Goal: Information Seeking & Learning: Check status

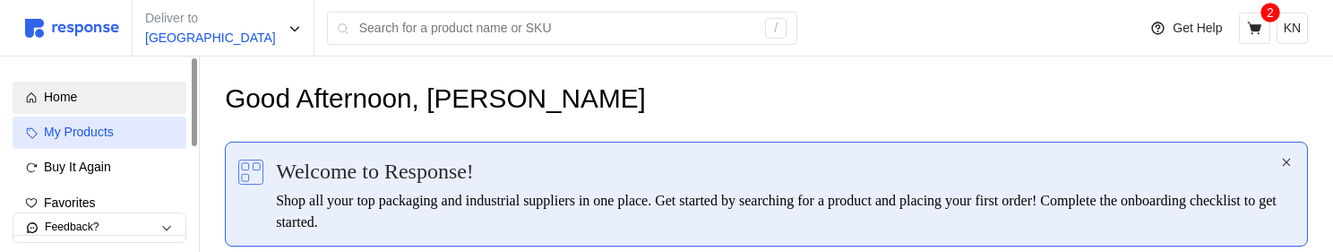
click at [132, 131] on div "My Products" at bounding box center [109, 133] width 130 height 20
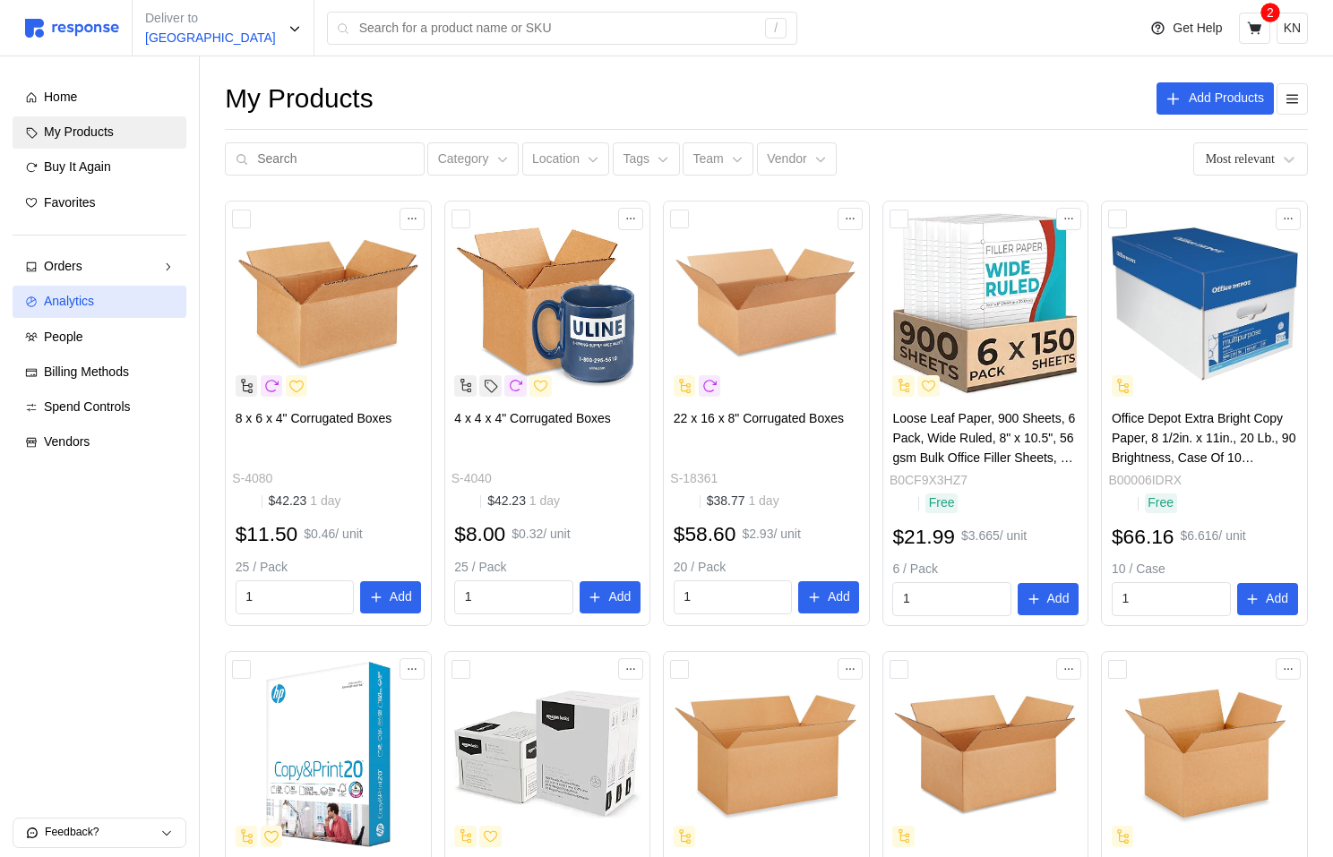
click at [91, 294] on span "Analytics" at bounding box center [69, 301] width 50 height 14
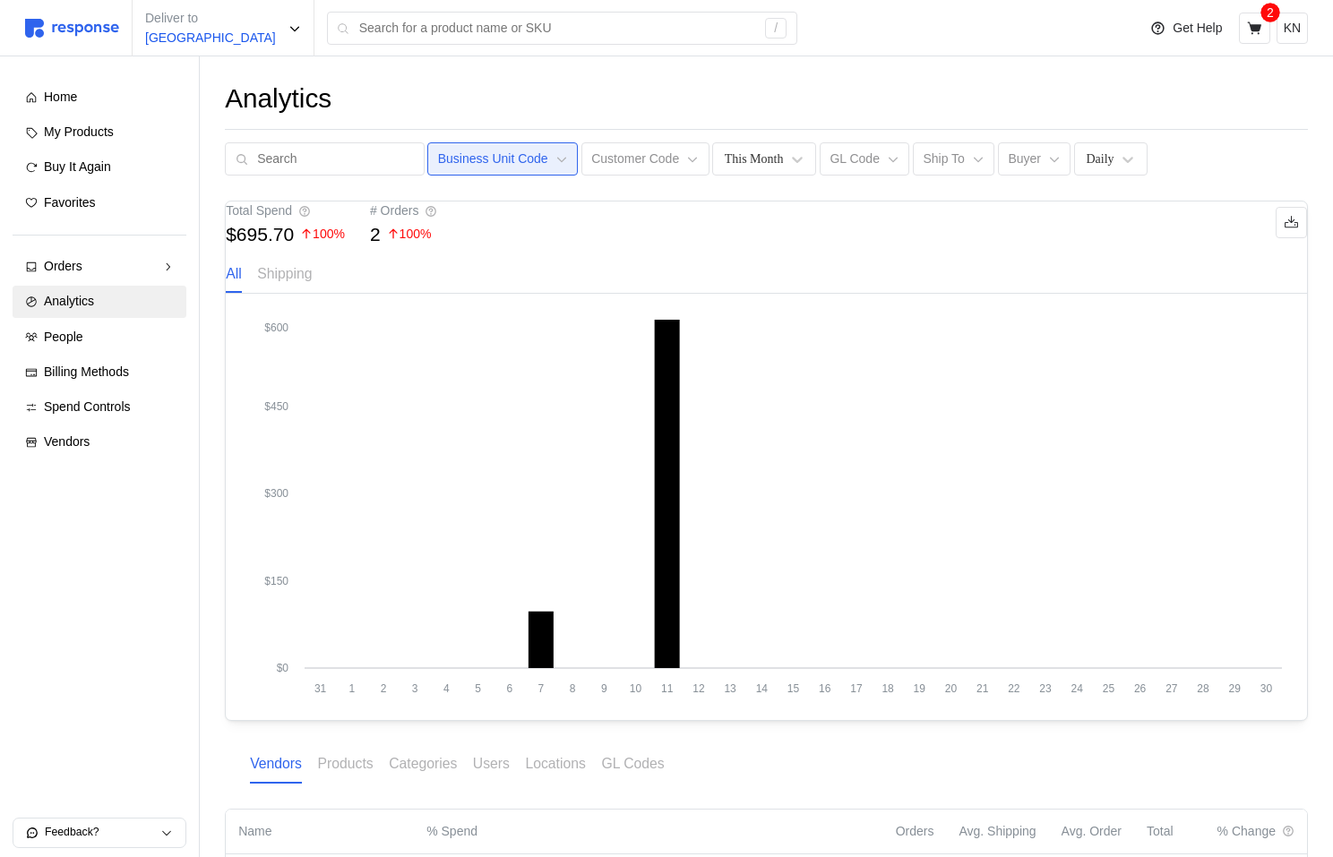
click at [488, 164] on p "Business Unit Code" at bounding box center [493, 160] width 110 height 20
click at [477, 85] on div "Analytics" at bounding box center [766, 99] width 1083 height 35
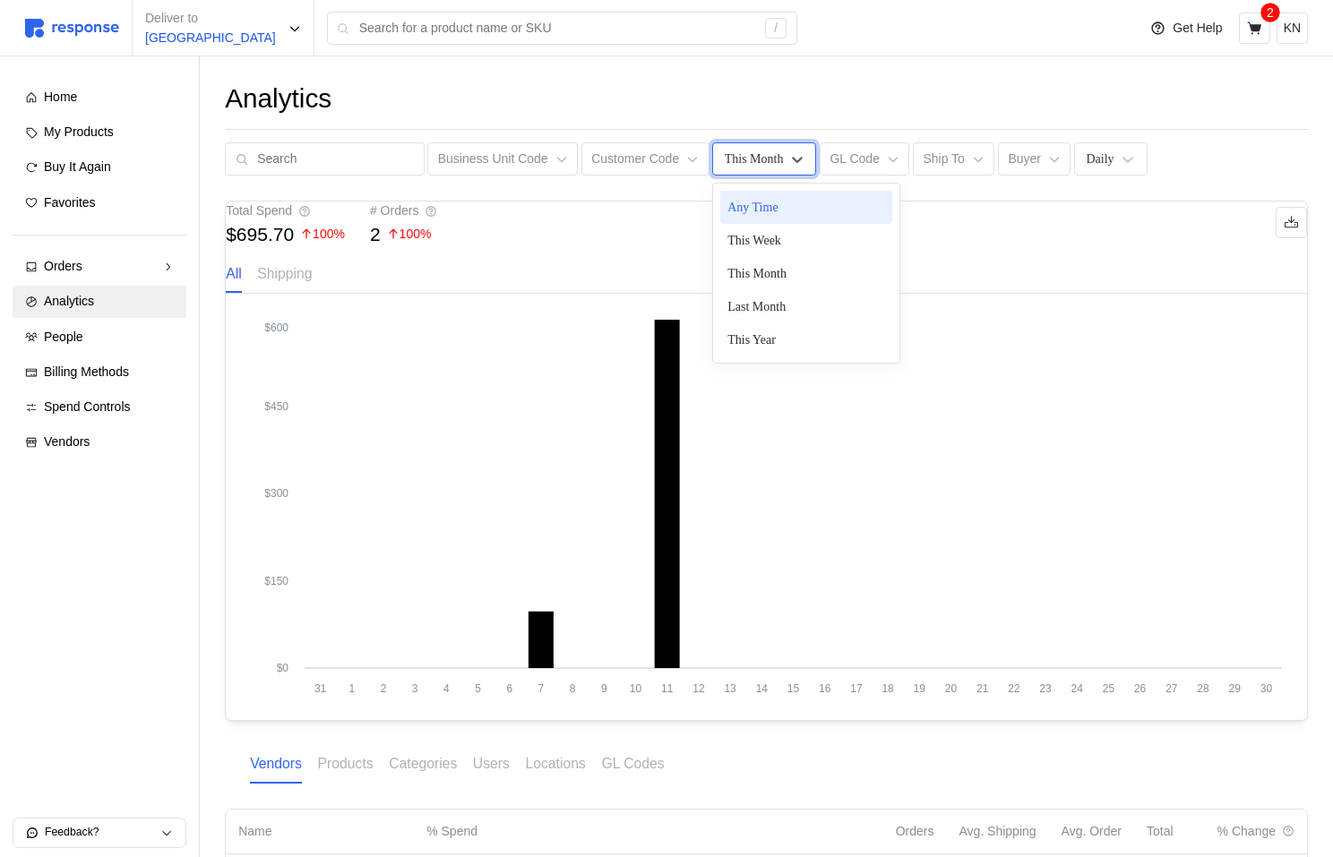
click at [747, 154] on div "This Month" at bounding box center [754, 159] width 59 height 19
click at [780, 350] on div "This Year" at bounding box center [806, 339] width 172 height 33
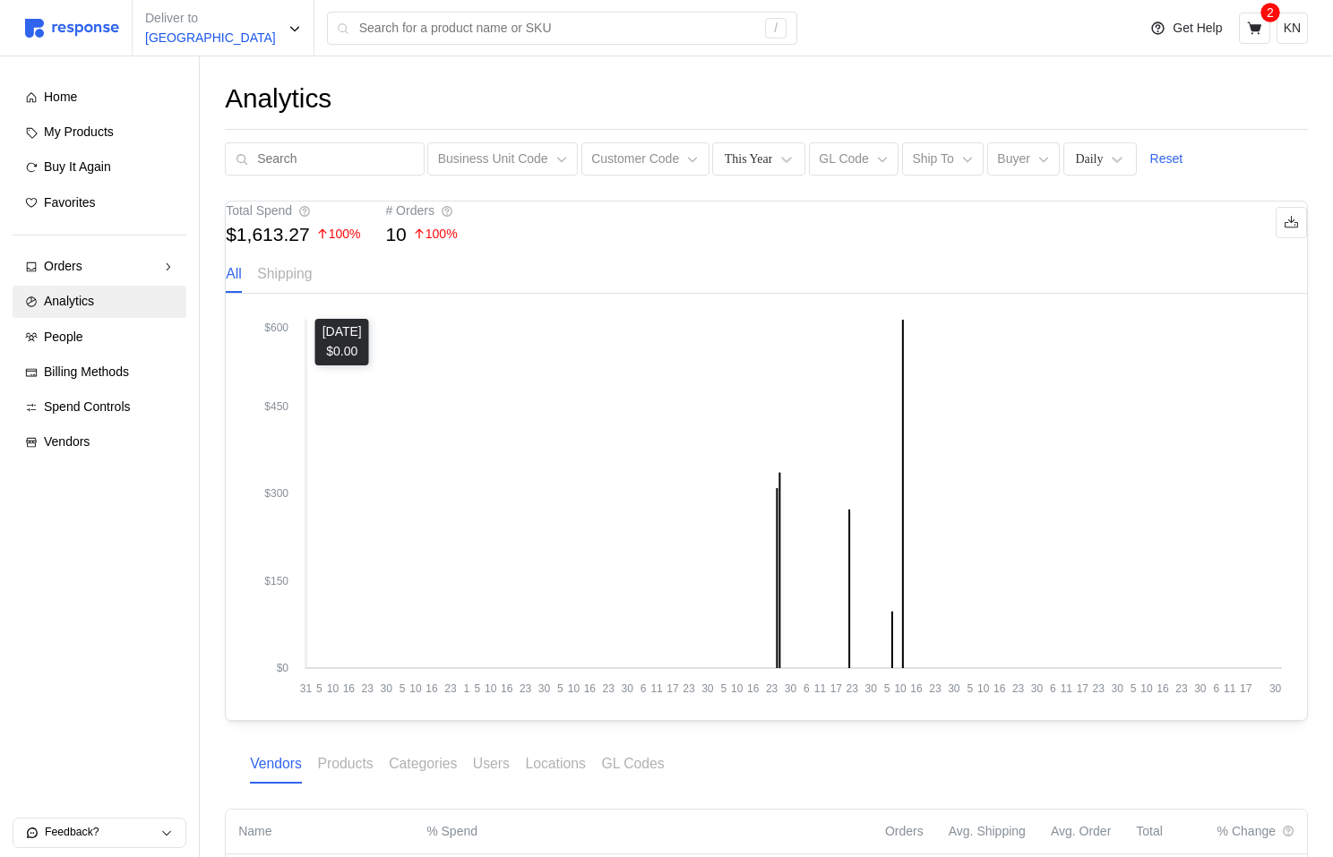
click at [403, 695] on tspan "5" at bounding box center [403, 689] width 6 height 13
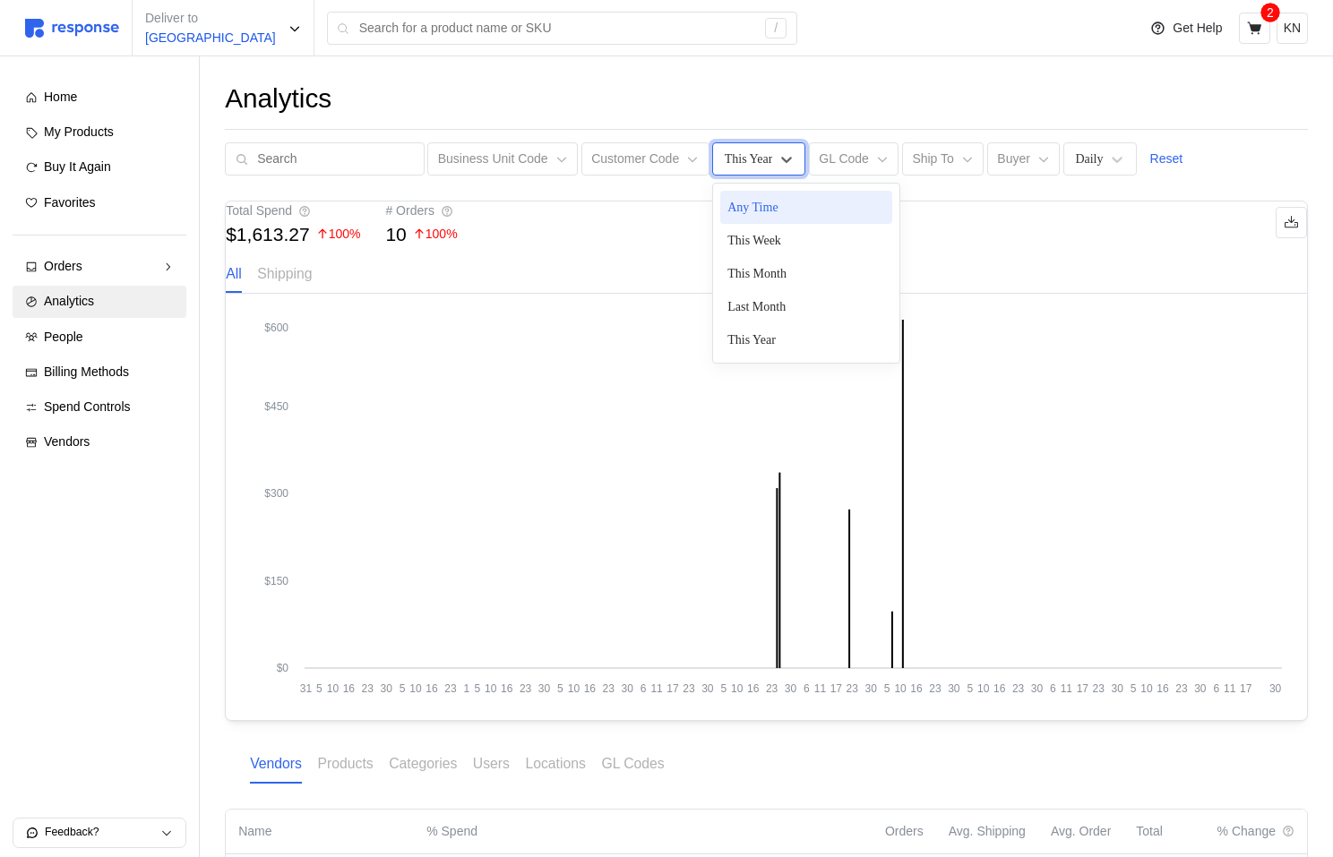
click at [734, 161] on div "This Year" at bounding box center [749, 159] width 48 height 19
click at [811, 199] on div "Any Time" at bounding box center [806, 207] width 172 height 33
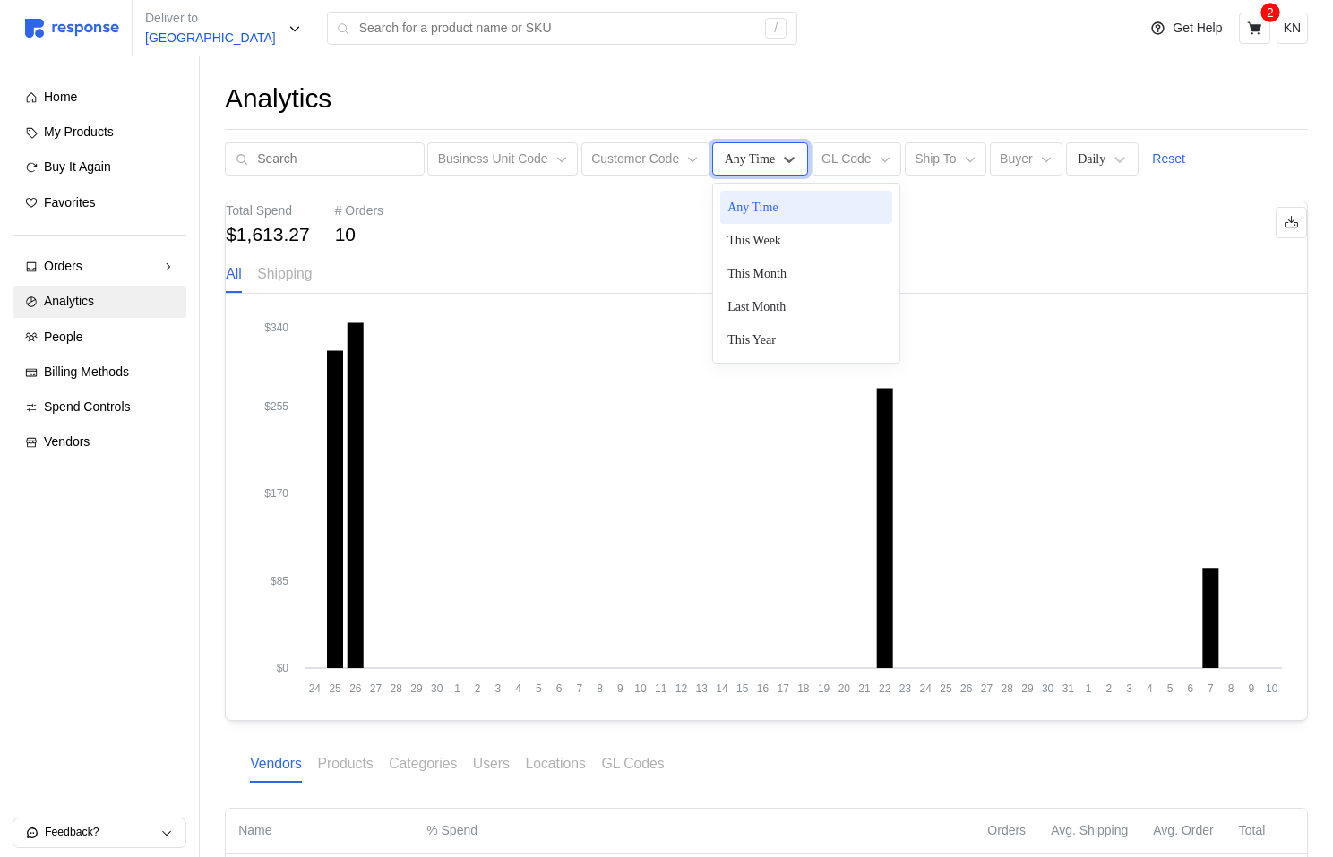
click at [764, 153] on div "Any Time" at bounding box center [750, 159] width 54 height 19
click at [779, 237] on div "This Week" at bounding box center [806, 240] width 172 height 33
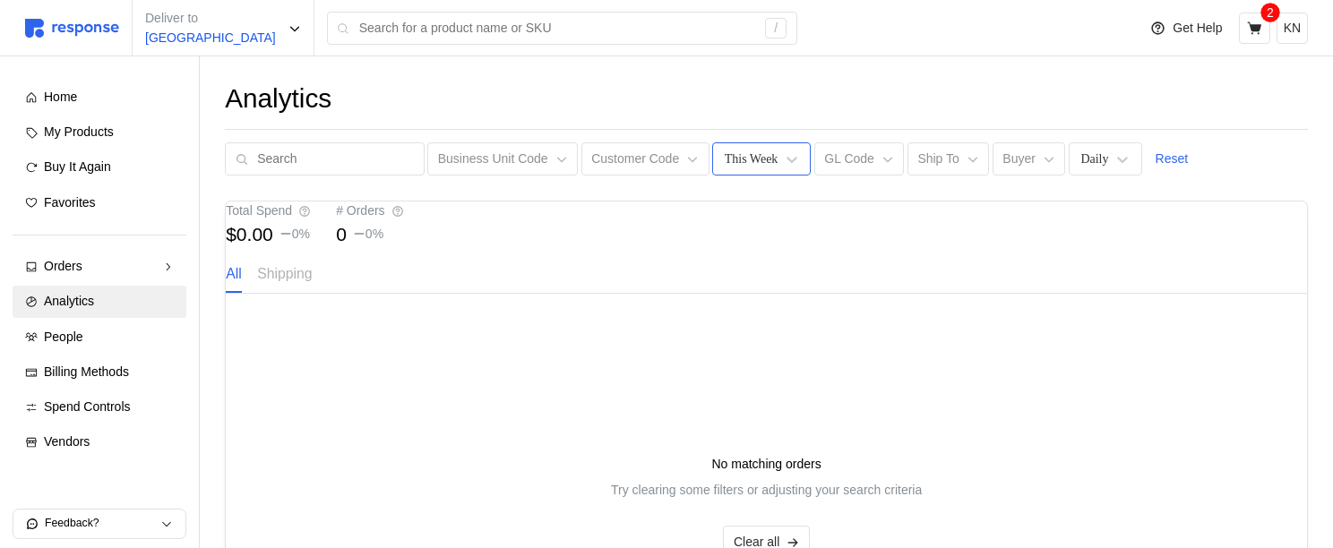
click at [763, 162] on div "This Week" at bounding box center [752, 159] width 54 height 19
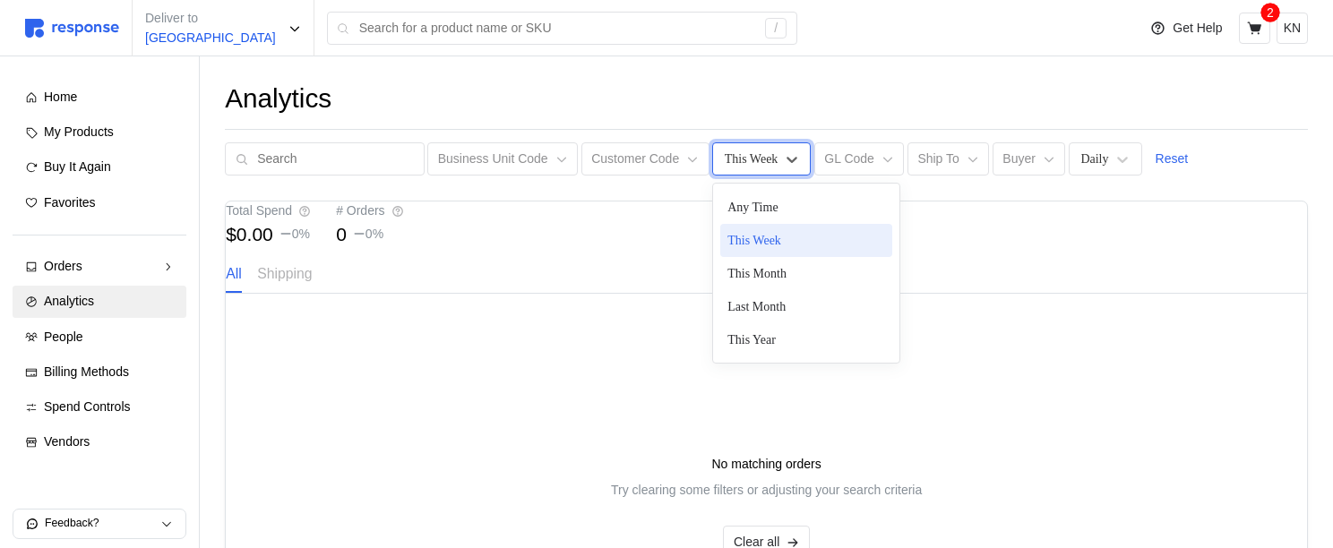
click at [748, 237] on div "This Week" at bounding box center [806, 240] width 172 height 33
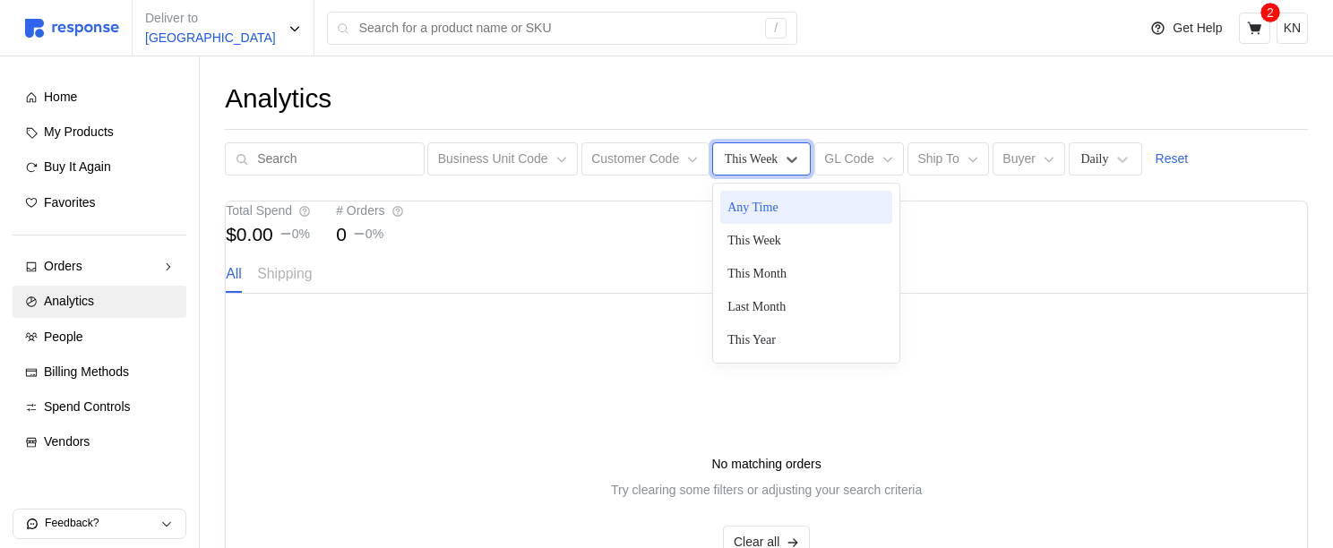
click at [758, 160] on div "This Week" at bounding box center [752, 159] width 54 height 19
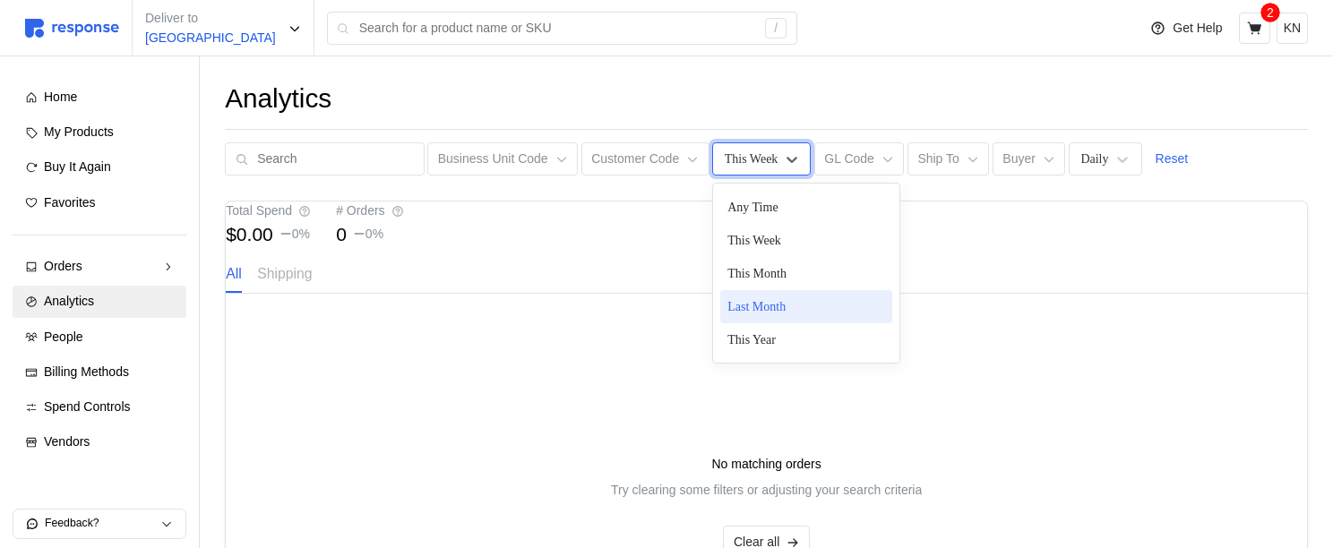
click at [761, 319] on div "Last Month" at bounding box center [806, 306] width 172 height 33
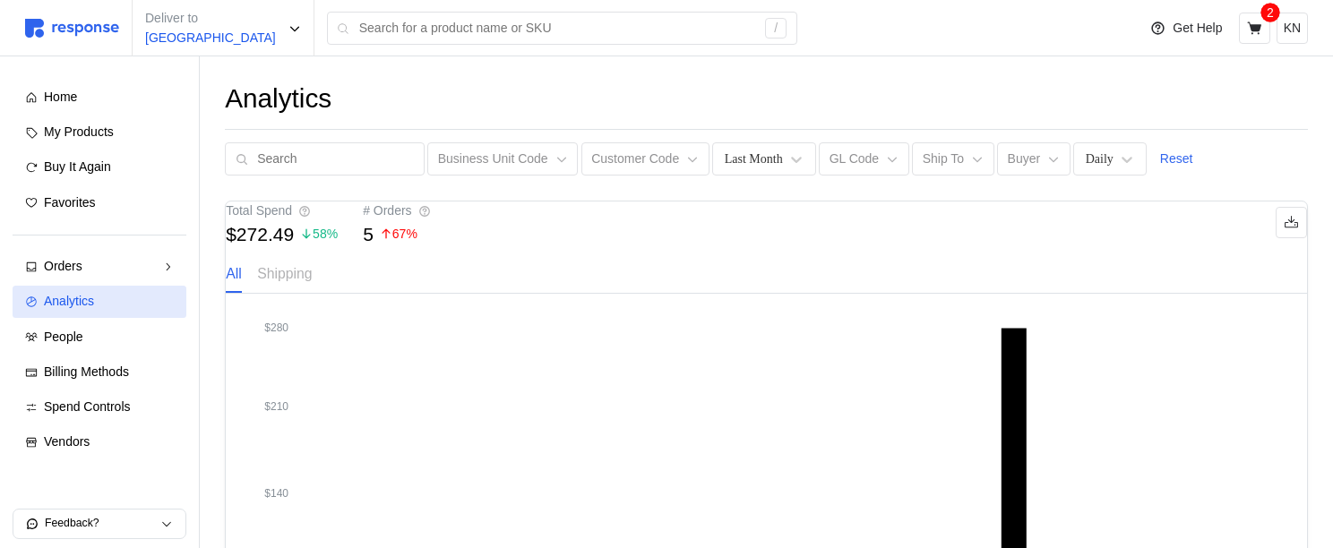
click at [121, 300] on div "Analytics" at bounding box center [109, 302] width 130 height 20
click at [90, 77] on div "Home My Products Buy It Again Favorites Orders Needs Review Processing Complete…" at bounding box center [99, 269] width 224 height 427
click at [90, 102] on div "Home" at bounding box center [109, 98] width 130 height 20
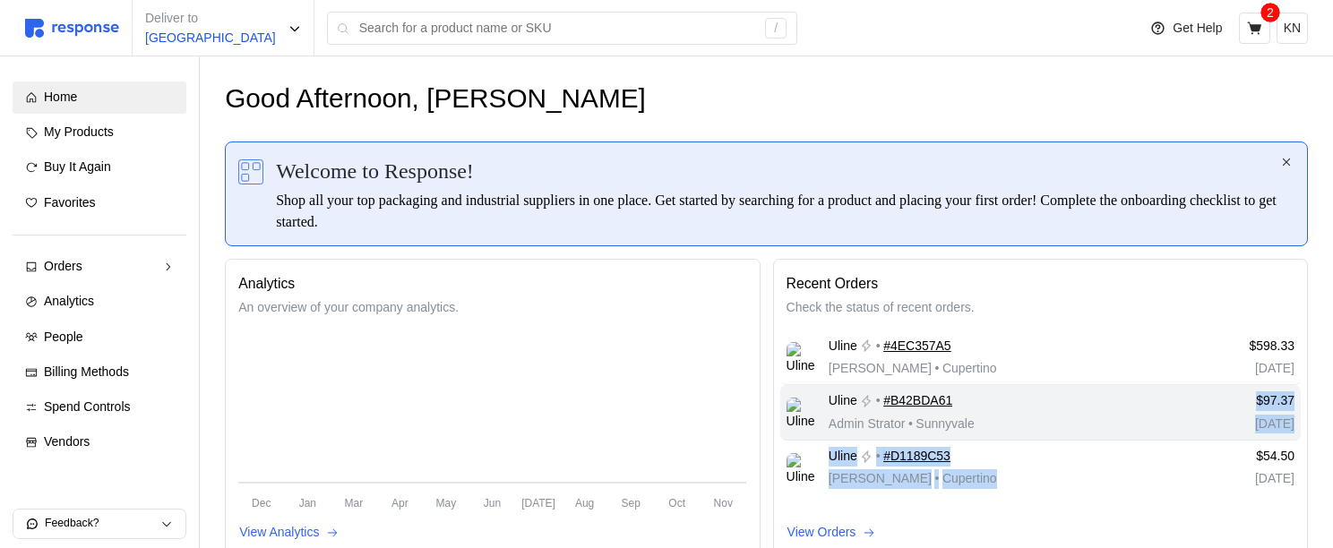
drag, startPoint x: 1011, startPoint y: 546, endPoint x: 1018, endPoint y: 424, distance: 122.9
click at [1023, 428] on div "Recent Orders Check the status of recent orders. Uline • #4EC357A5 Michael Jord…" at bounding box center [1040, 408] width 535 height 298
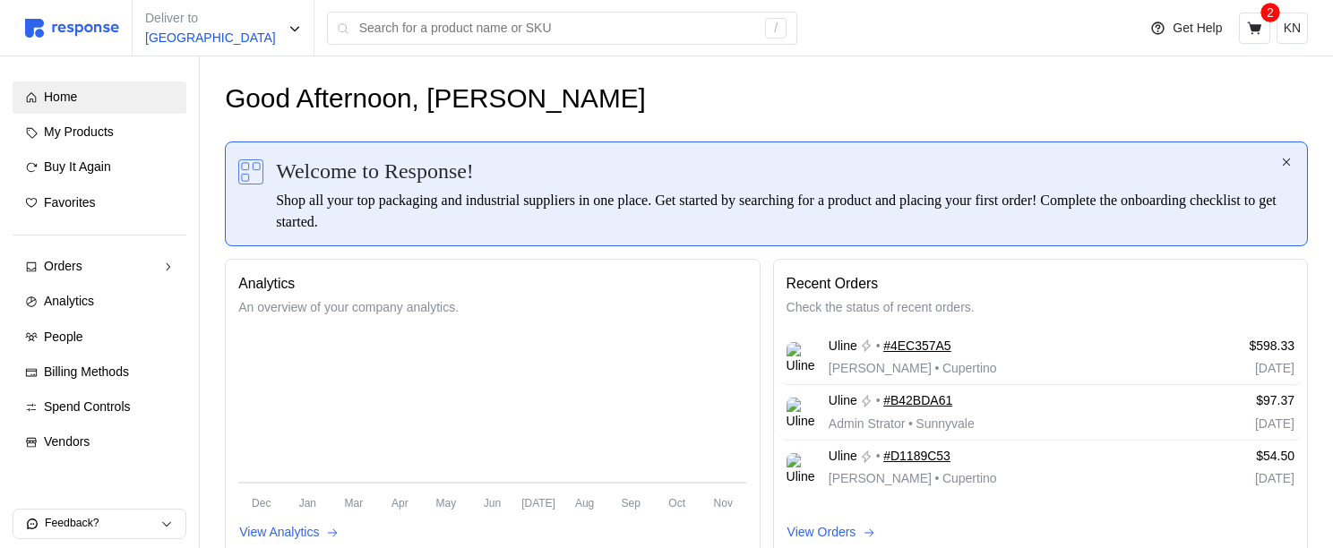
click at [219, 408] on div "Analytics An overview of your company analytics. Dec Jan Mar Apr May Jun Jul Au…" at bounding box center [492, 408] width 547 height 311
